Goal: Find specific page/section: Find specific page/section

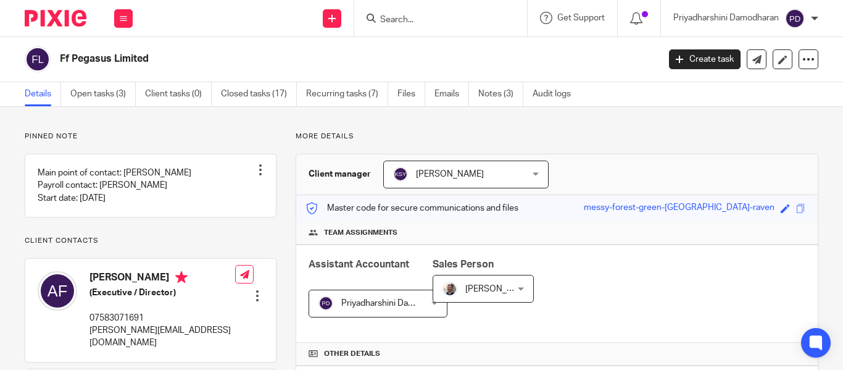
click at [416, 24] on input "Search" at bounding box center [434, 20] width 111 height 11
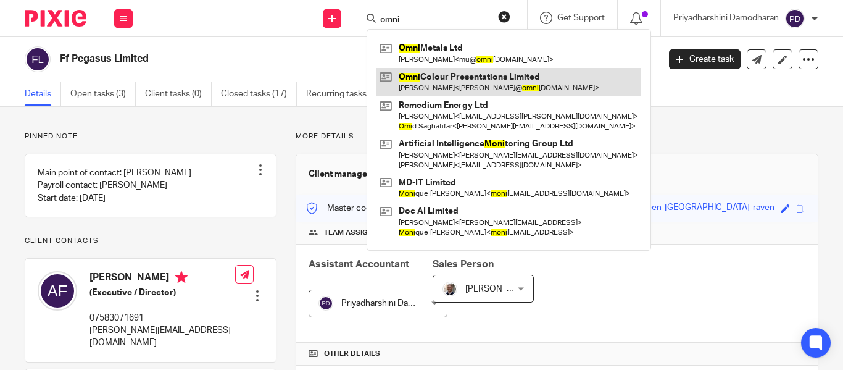
type input "omni"
click at [470, 76] on link at bounding box center [508, 82] width 265 height 28
